Goal: Understand process/instructions: Learn about a topic

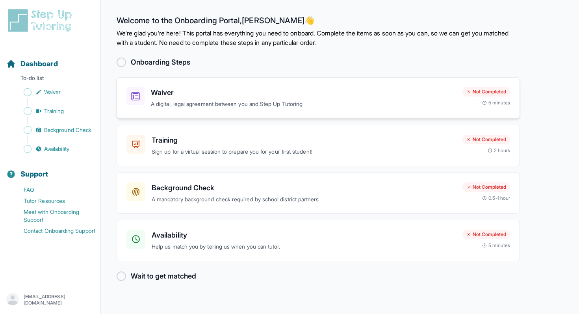
click at [171, 94] on h3 "Waiver" at bounding box center [303, 92] width 305 height 11
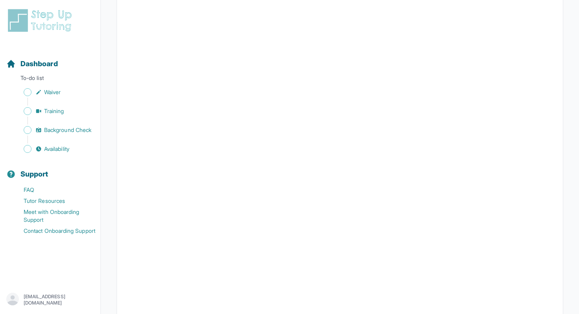
scroll to position [1305, 0]
click at [55, 96] on span "Waiver" at bounding box center [52, 92] width 17 height 8
